Goal: Navigation & Orientation: Find specific page/section

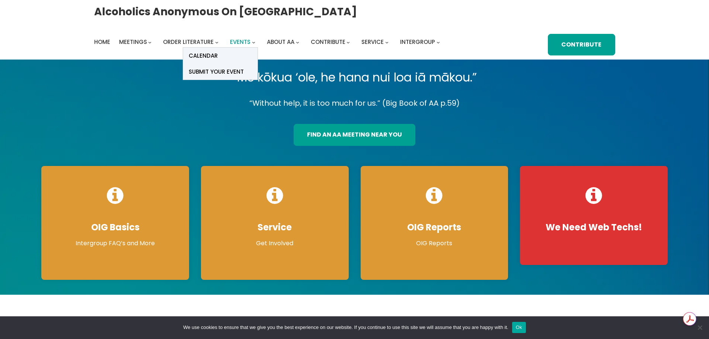
click at [242, 40] on span "Events" at bounding box center [240, 42] width 20 height 8
click at [205, 53] on span "Calendar" at bounding box center [203, 56] width 29 height 10
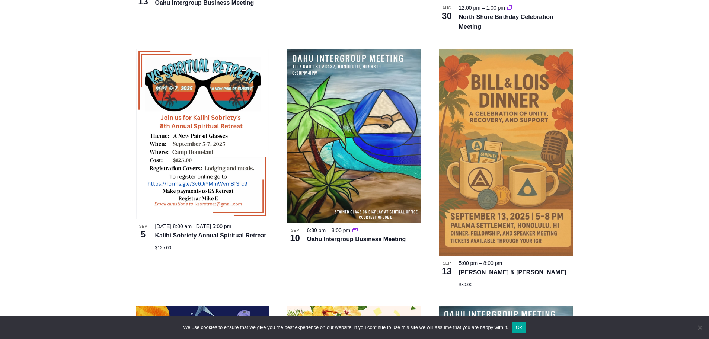
scroll to position [447, 0]
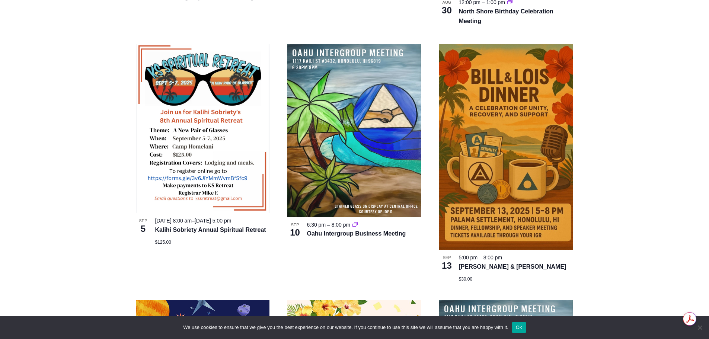
click at [567, 277] on div "$30.00" at bounding box center [516, 279] width 115 height 6
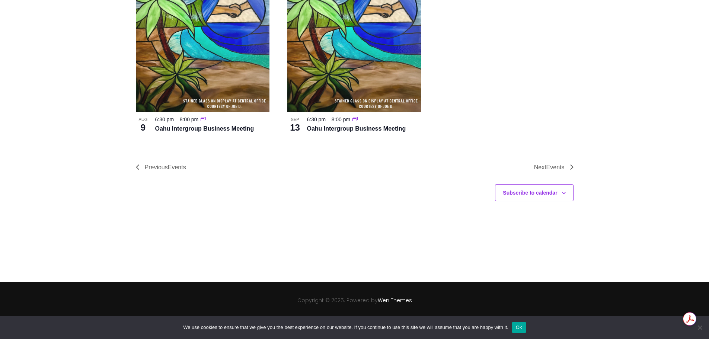
scroll to position [0, 0]
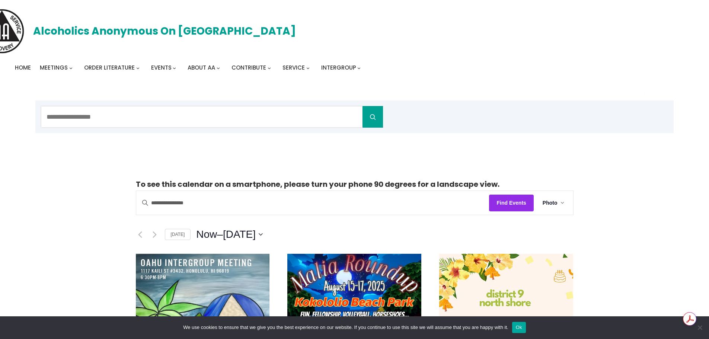
click at [50, 31] on link "Alcoholics Anonymous on [GEOGRAPHIC_DATA]" at bounding box center [164, 31] width 263 height 18
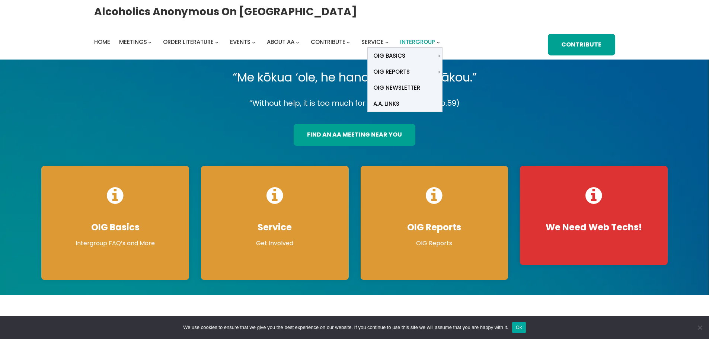
click at [420, 41] on span "Intergroup" at bounding box center [417, 42] width 35 height 8
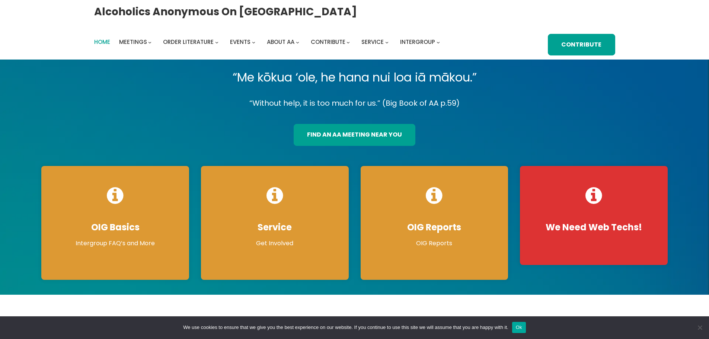
click at [100, 44] on span "Home" at bounding box center [102, 42] width 16 height 8
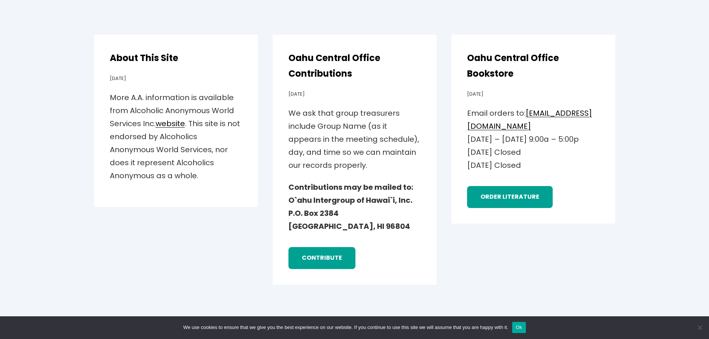
scroll to position [1254, 0]
